Goal: Task Accomplishment & Management: Complete application form

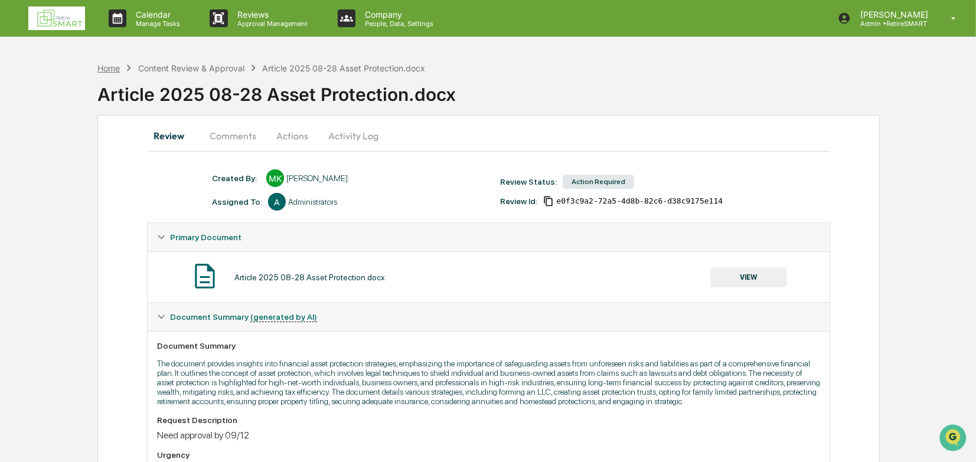
click at [107, 66] on div "Home" at bounding box center [108, 68] width 22 height 10
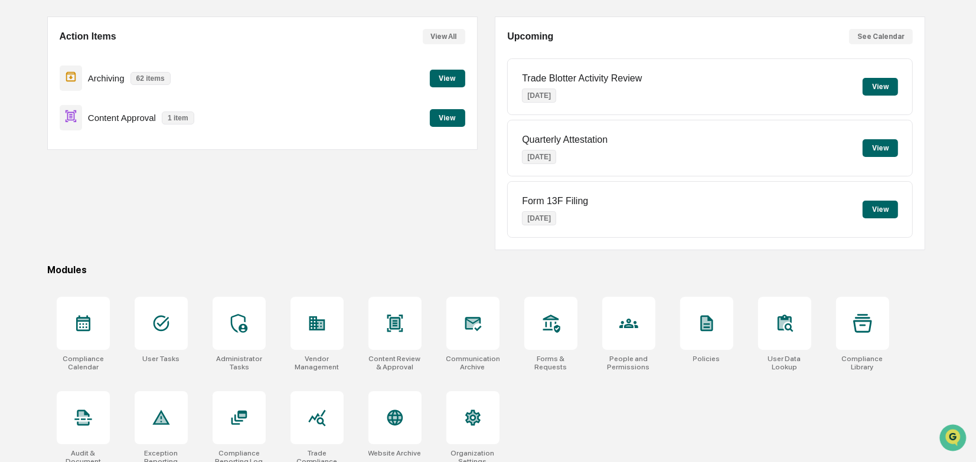
scroll to position [109, 0]
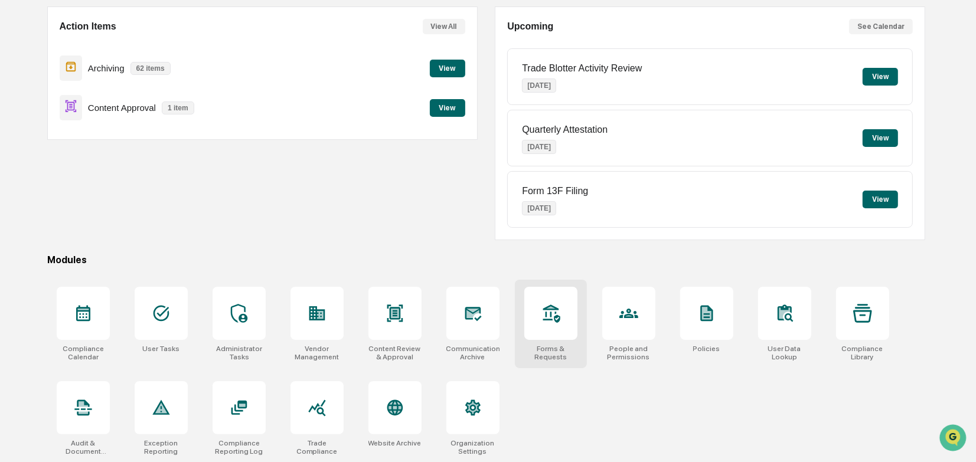
click at [561, 325] on div at bounding box center [550, 313] width 53 height 53
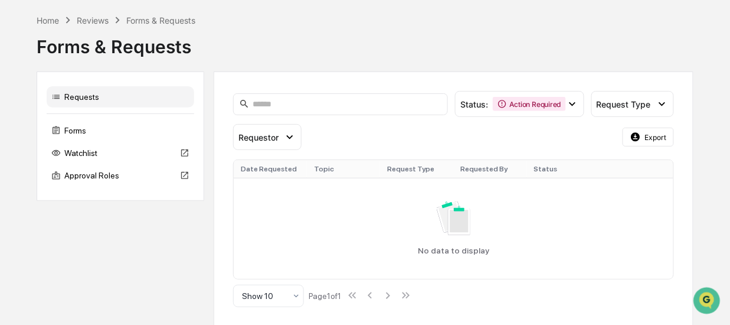
scroll to position [44, 0]
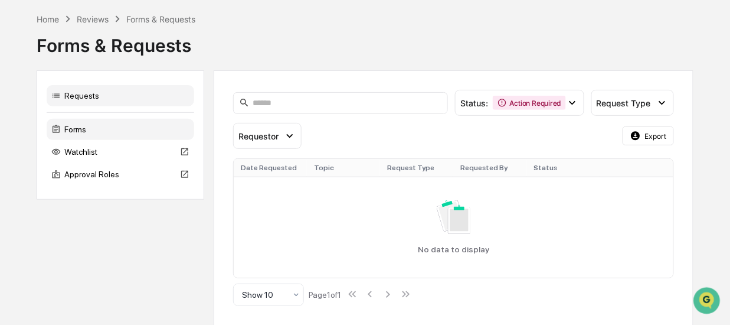
click at [71, 124] on div "Forms" at bounding box center [121, 129] width 148 height 21
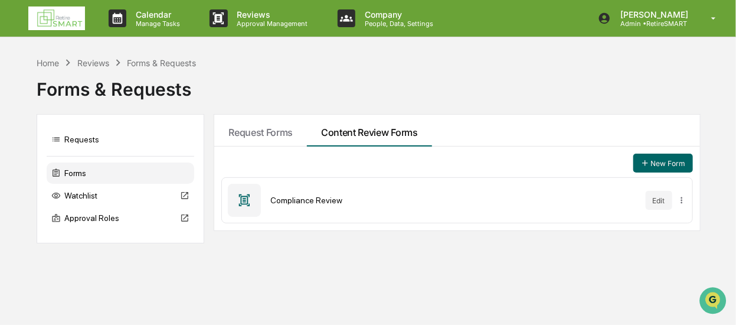
click at [241, 198] on icon at bounding box center [244, 200] width 13 height 13
click at [241, 199] on icon at bounding box center [244, 200] width 13 height 13
click at [242, 199] on icon at bounding box center [244, 200] width 13 height 13
click at [655, 196] on button "Edit" at bounding box center [659, 200] width 27 height 19
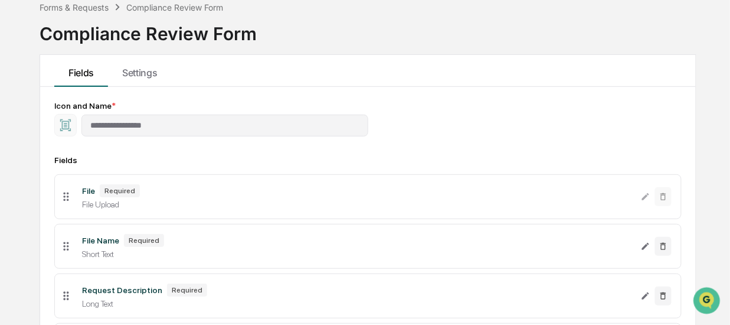
scroll to position [60, 0]
